Goal: Navigation & Orientation: Find specific page/section

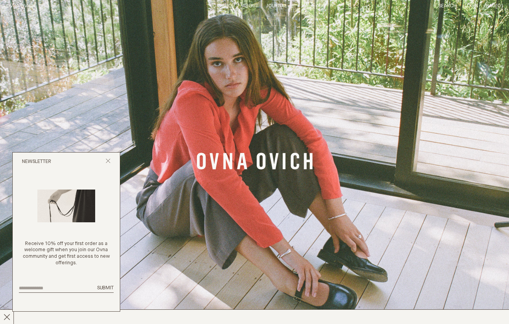
click at [109, 157] on div "Newsletter" at bounding box center [66, 162] width 107 height 18
click at [109, 161] on icon "Close popup" at bounding box center [108, 160] width 5 height 5
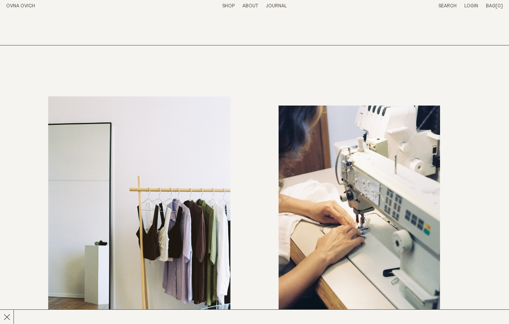
scroll to position [2675, 0]
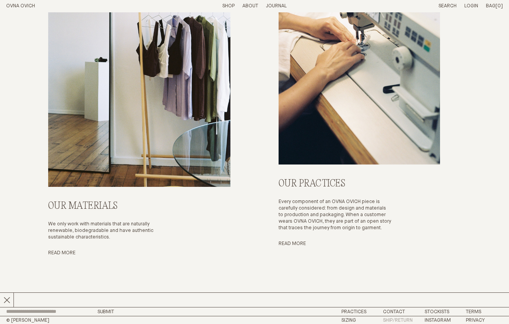
click at [396, 320] on link "Ship/Return" at bounding box center [398, 320] width 30 height 5
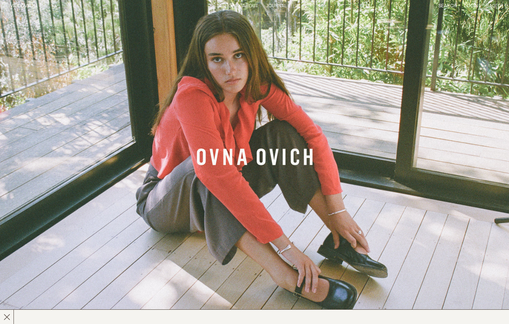
scroll to position [0, 0]
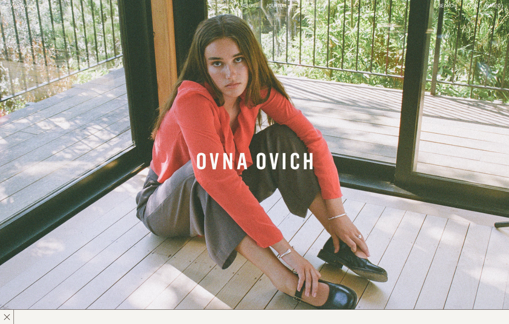
click at [17, 4] on link "OVNA OVICH" at bounding box center [20, 5] width 29 height 5
